Goal: Task Accomplishment & Management: Use online tool/utility

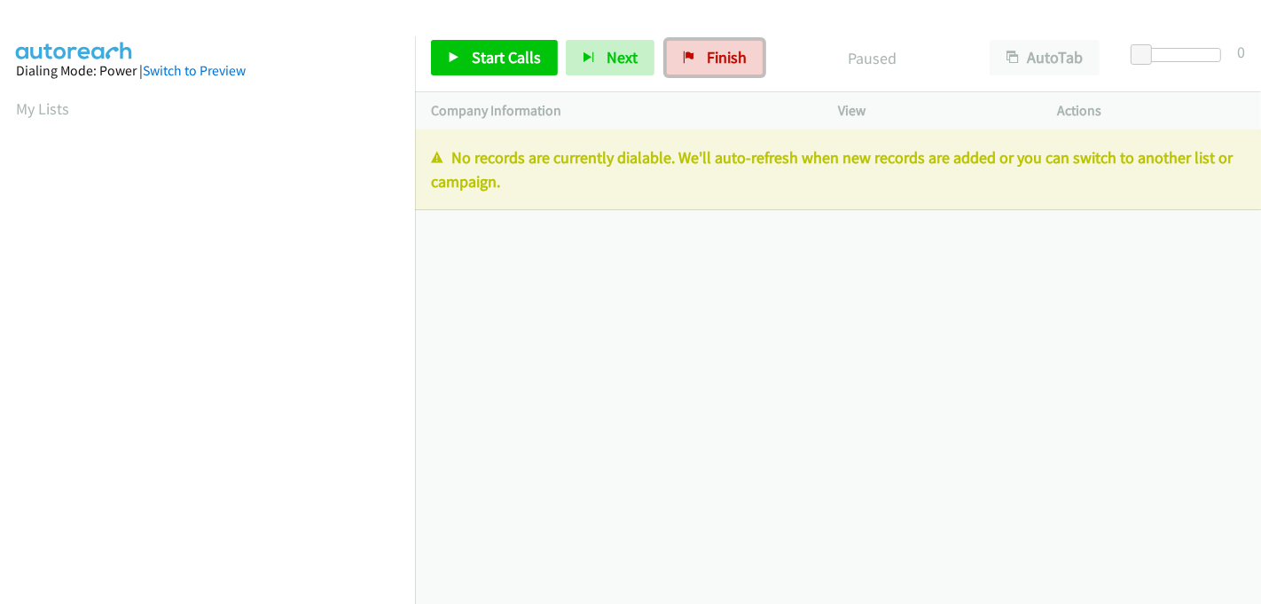
drag, startPoint x: 702, startPoint y: 54, endPoint x: 695, endPoint y: 91, distance: 37.9
click at [707, 54] on span "Finish" at bounding box center [727, 57] width 40 height 20
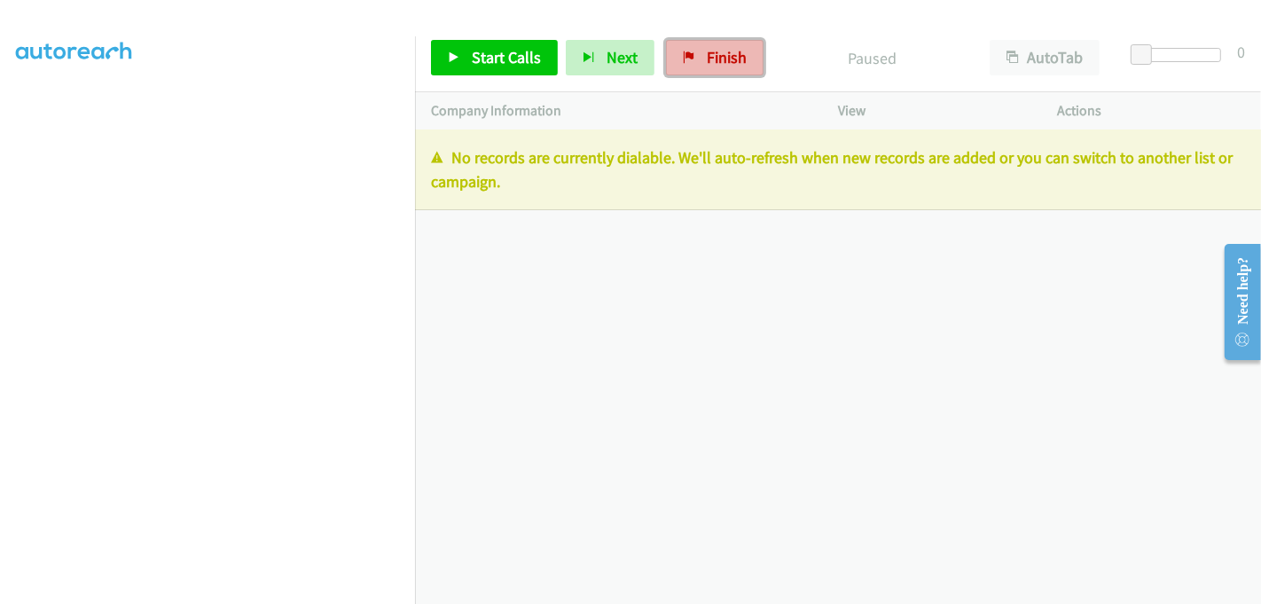
drag, startPoint x: 699, startPoint y: 59, endPoint x: 707, endPoint y: 46, distance: 14.8
click at [698, 59] on link "Finish" at bounding box center [715, 57] width 98 height 35
